Goal: Task Accomplishment & Management: Use online tool/utility

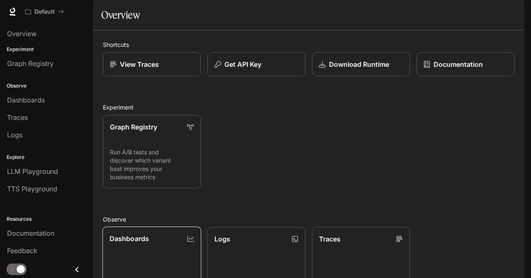
scroll to position [82, 0]
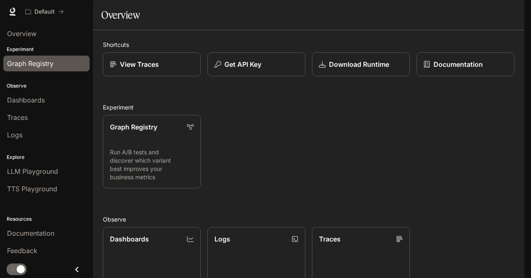
click at [25, 64] on span "Graph Registry" at bounding box center [30, 63] width 46 height 10
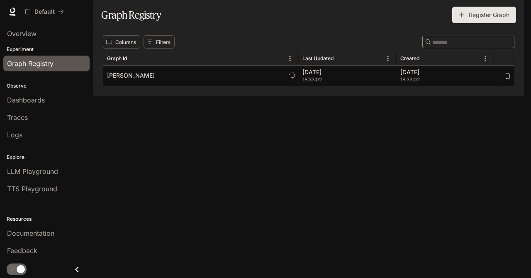
click at [117, 80] on p "[PERSON_NAME]" at bounding box center [131, 75] width 48 height 8
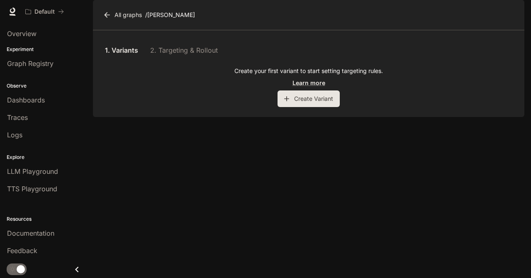
click at [296, 107] on button "Create Variant" at bounding box center [308, 98] width 62 height 17
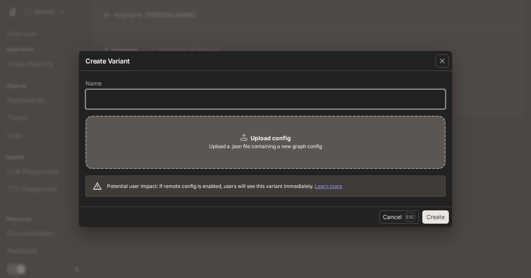
click at [125, 96] on input "text" at bounding box center [265, 99] width 359 height 8
type input "****"
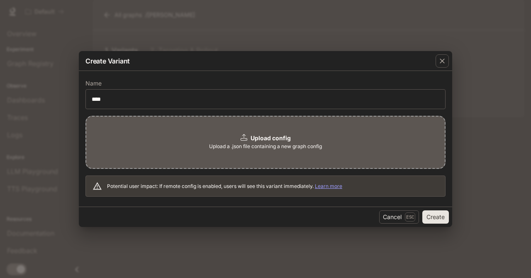
click at [286, 143] on span "Upload a .json file containing a new graph config" at bounding box center [265, 146] width 113 height 8
